Goal: Task Accomplishment & Management: Use online tool/utility

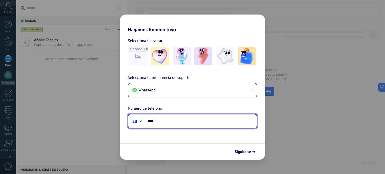
click at [232, 119] on input "****" at bounding box center [201, 122] width 112 height 12
type input "**********"
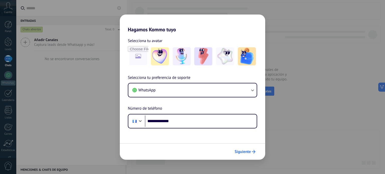
click at [243, 151] on span "Siguiente" at bounding box center [243, 152] width 16 height 4
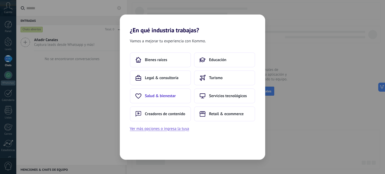
click at [172, 99] on button "Salud & bienestar" at bounding box center [160, 95] width 61 height 15
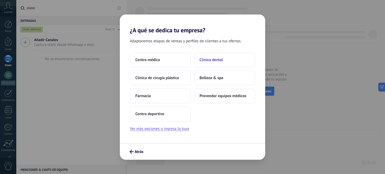
click at [232, 61] on button "Clínica dental" at bounding box center [224, 59] width 61 height 15
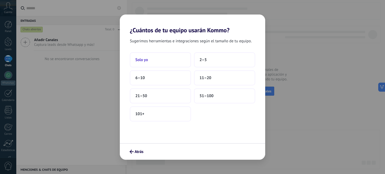
click at [149, 57] on button "Solo yo" at bounding box center [160, 59] width 61 height 15
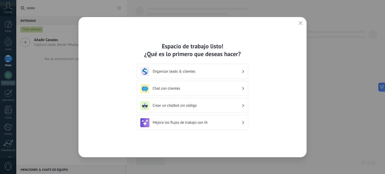
click at [187, 110] on div "Crear un chatbot sin código" at bounding box center [192, 105] width 104 height 9
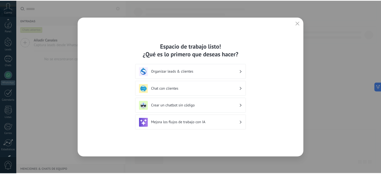
scroll to position [34, 0]
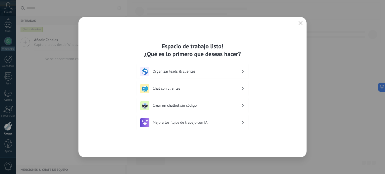
click at [186, 105] on h3 "Crear un chatbot sin código" at bounding box center [197, 105] width 89 height 5
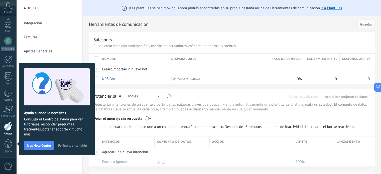
click at [71, 144] on span "Perfecto, entendido" at bounding box center [72, 146] width 29 height 4
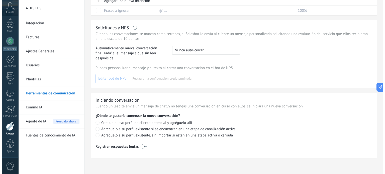
scroll to position [0, 0]
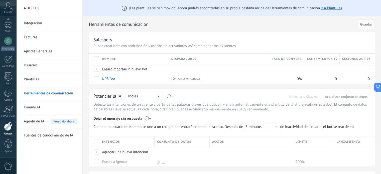
click at [7, 68] on div "Panel Leads Chats WhatsApp Clientes" at bounding box center [8, 72] width 16 height 171
click at [8, 63] on link "Calendario" at bounding box center [8, 61] width 16 height 13
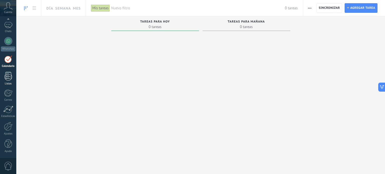
click at [6, 73] on div at bounding box center [9, 76] width 8 height 9
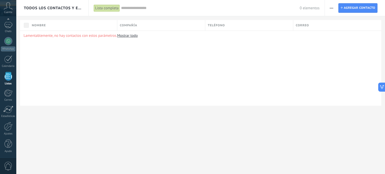
click at [6, 88] on div "Panel Leads Chats WhatsApp Clientes" at bounding box center [8, 72] width 16 height 171
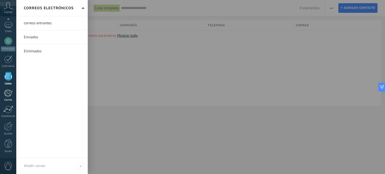
click at [8, 91] on div at bounding box center [8, 93] width 8 height 8
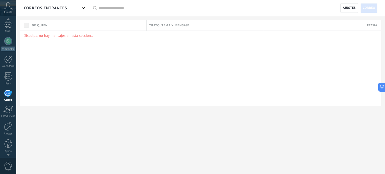
scroll to position [16, 0]
click at [6, 7] on icon at bounding box center [8, 6] width 9 height 8
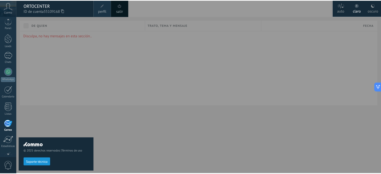
scroll to position [0, 0]
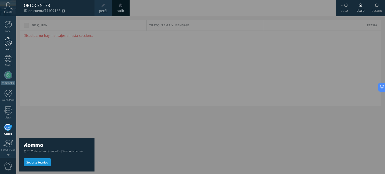
click at [9, 43] on div at bounding box center [9, 41] width 8 height 9
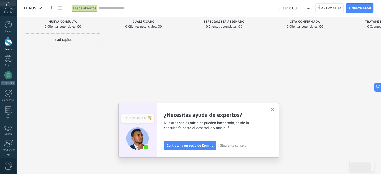
click at [271, 112] on button "button" at bounding box center [273, 109] width 6 height 7
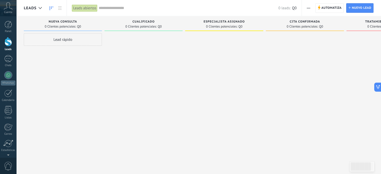
click at [148, 26] on span "0 Clientes potenciales:" at bounding box center [140, 26] width 31 height 3
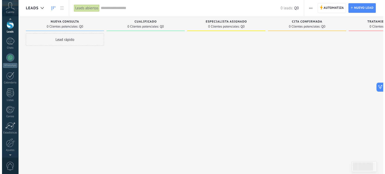
scroll to position [34, 0]
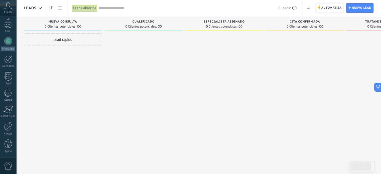
click at [7, 168] on span "0" at bounding box center [8, 166] width 9 height 9
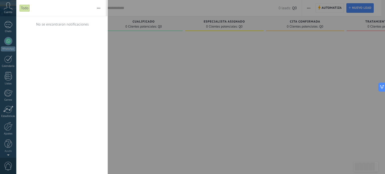
scroll to position [0, 0]
click at [225, 116] on div at bounding box center [192, 87] width 385 height 174
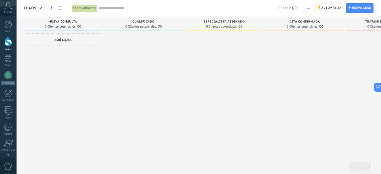
click at [9, 11] on span "Cuenta" at bounding box center [8, 12] width 8 height 3
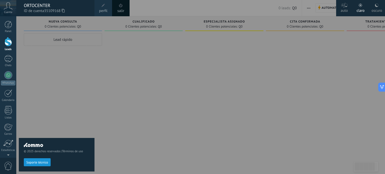
click at [45, 43] on div "© 2025 derechos reservados | Términos de uso Soporte técnico" at bounding box center [57, 95] width 76 height 158
click at [64, 42] on div "© 2025 derechos reservados | Términos de uso Soporte técnico" at bounding box center [57, 95] width 76 height 158
click at [218, 102] on div at bounding box center [208, 87] width 385 height 174
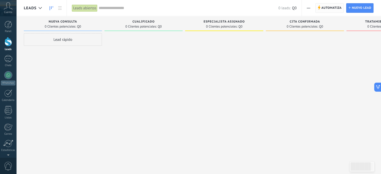
click at [333, 5] on span "Automatiza" at bounding box center [331, 8] width 20 height 9
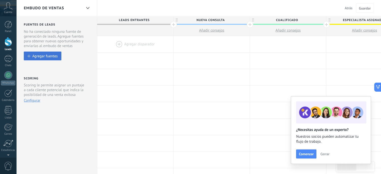
click at [41, 55] on div "Agregar fuentes" at bounding box center [44, 56] width 25 height 4
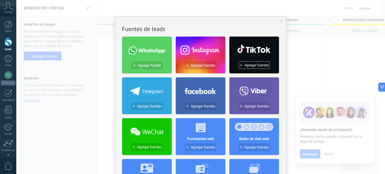
click at [151, 53] on span at bounding box center [147, 50] width 36 height 8
click at [146, 67] on span "Agregar fuente" at bounding box center [149, 65] width 23 height 4
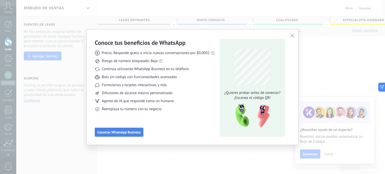
click at [140, 134] on button "Conectar WhatsApp Business" at bounding box center [119, 132] width 49 height 9
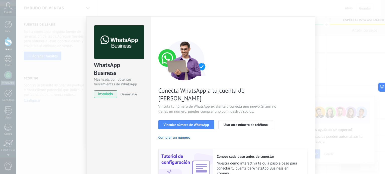
click at [202, 121] on button "Vincular número de WhatsApp" at bounding box center [186, 124] width 56 height 9
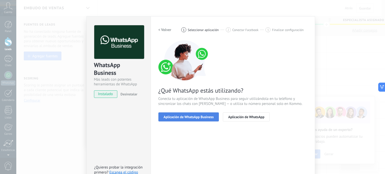
click at [197, 117] on span "Aplicación de WhatsApp Business" at bounding box center [189, 117] width 50 height 4
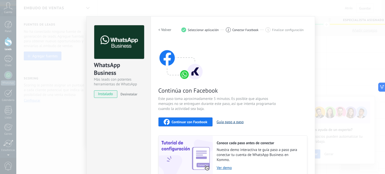
click at [223, 122] on button "Guía paso a paso" at bounding box center [229, 122] width 27 height 5
